Goal: Find specific page/section

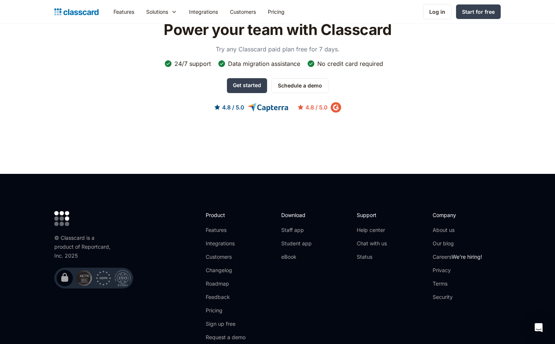
scroll to position [2392, 0]
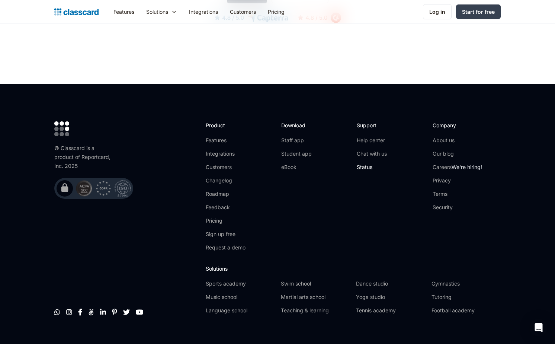
click at [367, 163] on link "Status" at bounding box center [372, 166] width 30 height 7
click at [379, 214] on div "Support Help center Chat with us Status" at bounding box center [391, 189] width 68 height 136
click at [444, 163] on link "Careers We're hiring!" at bounding box center [457, 166] width 49 height 7
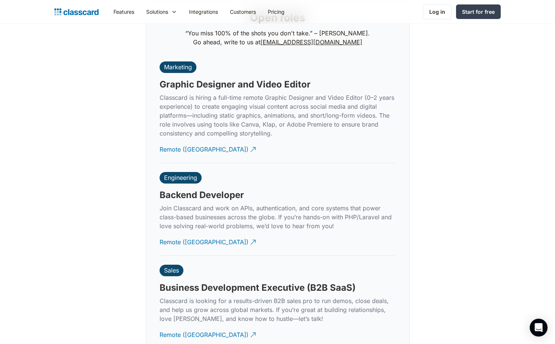
scroll to position [1781, 0]
click at [192, 235] on div "Remote ([GEOGRAPHIC_DATA])" at bounding box center [204, 238] width 89 height 15
